Goal: Navigation & Orientation: Understand site structure

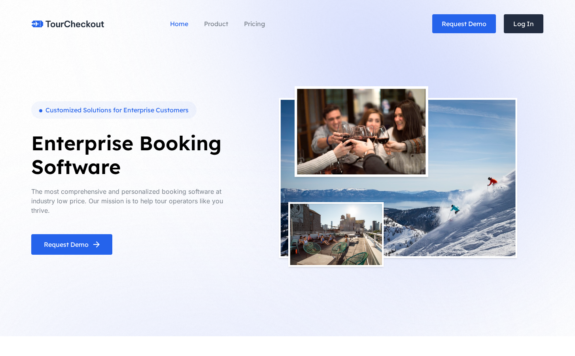
scroll to position [477, 0]
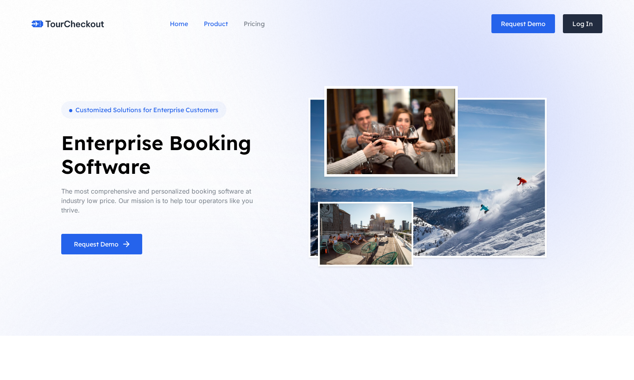
click at [211, 25] on link "Product" at bounding box center [216, 24] width 24 height 32
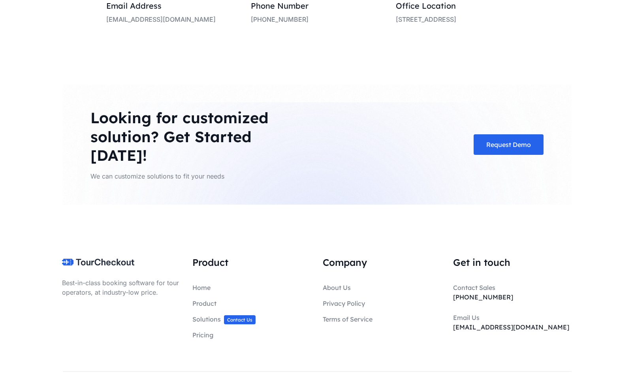
scroll to position [2023, 0]
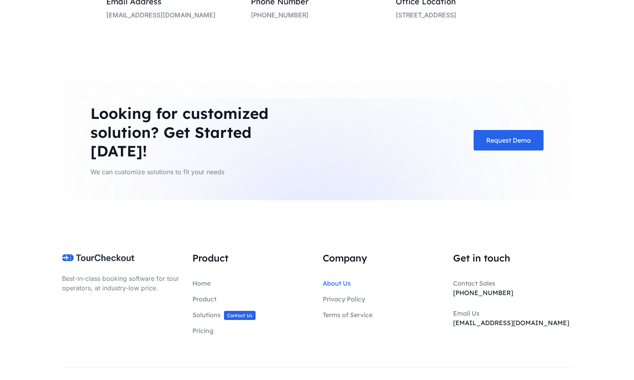
click at [339, 279] on link "About Us" at bounding box center [337, 283] width 28 height 8
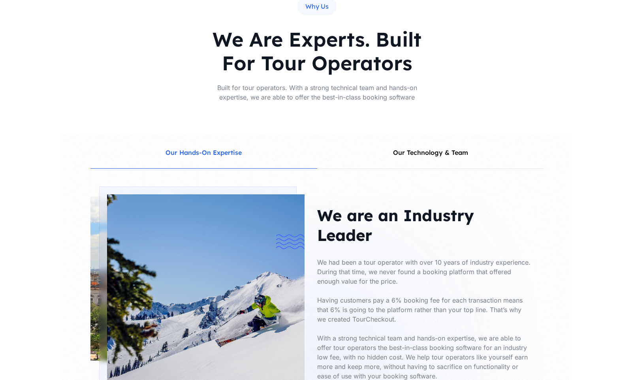
scroll to position [875, 0]
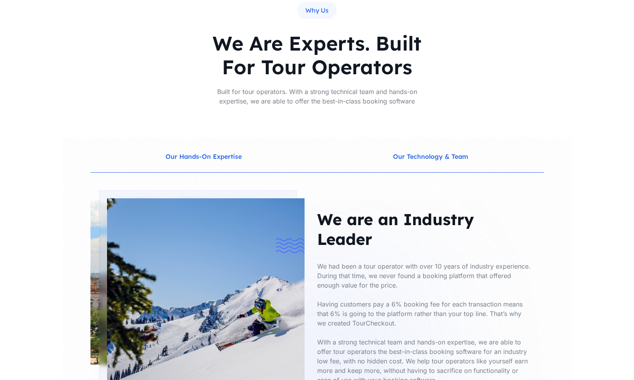
click at [449, 146] on button "Our Technology & Team" at bounding box center [430, 155] width 227 height 35
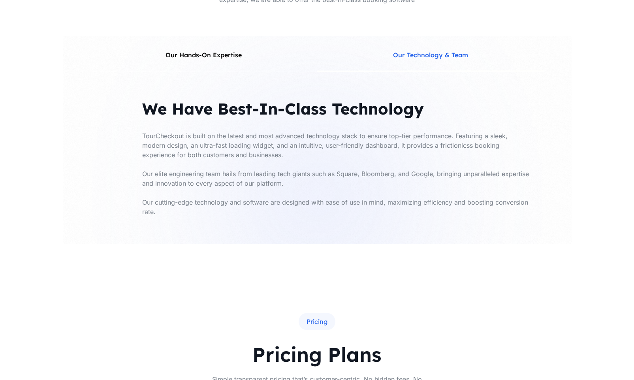
scroll to position [979, 0]
